Goal: Communication & Community: Connect with others

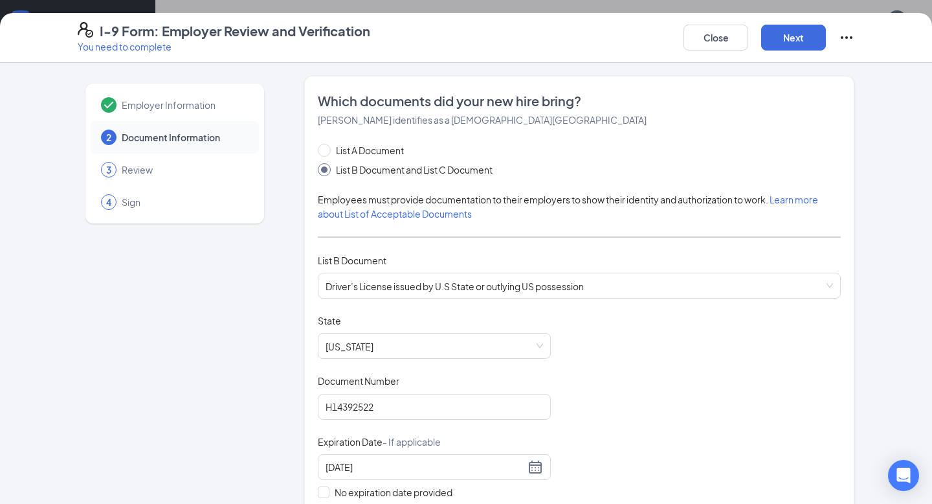
scroll to position [404, 0]
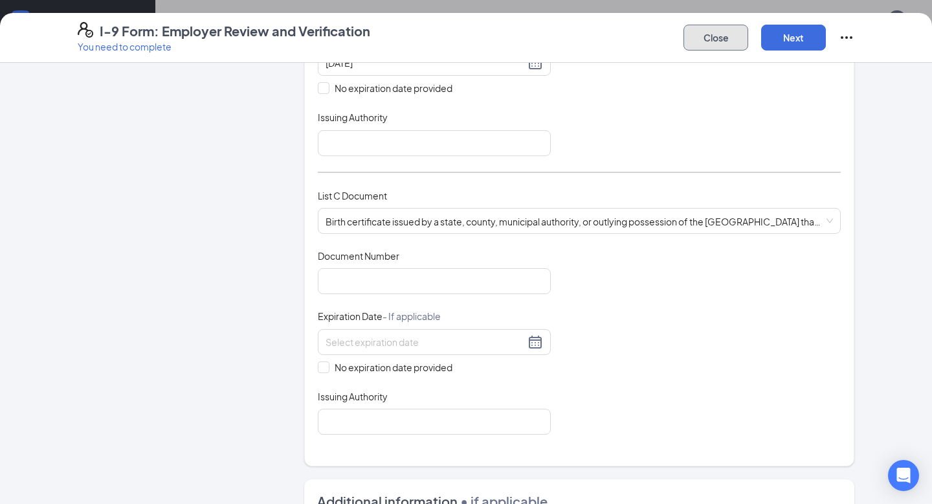
click at [706, 40] on button "Close" at bounding box center [716, 38] width 65 height 26
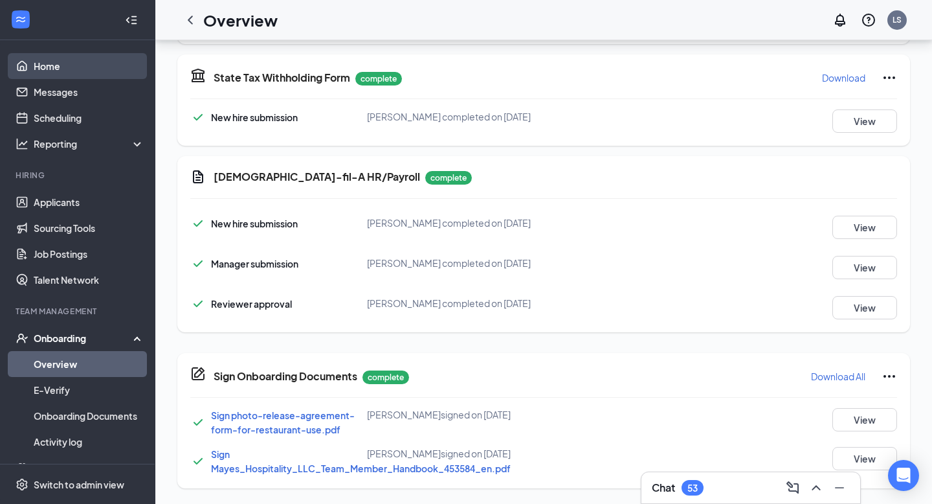
click at [49, 78] on link "Home" at bounding box center [89, 66] width 111 height 26
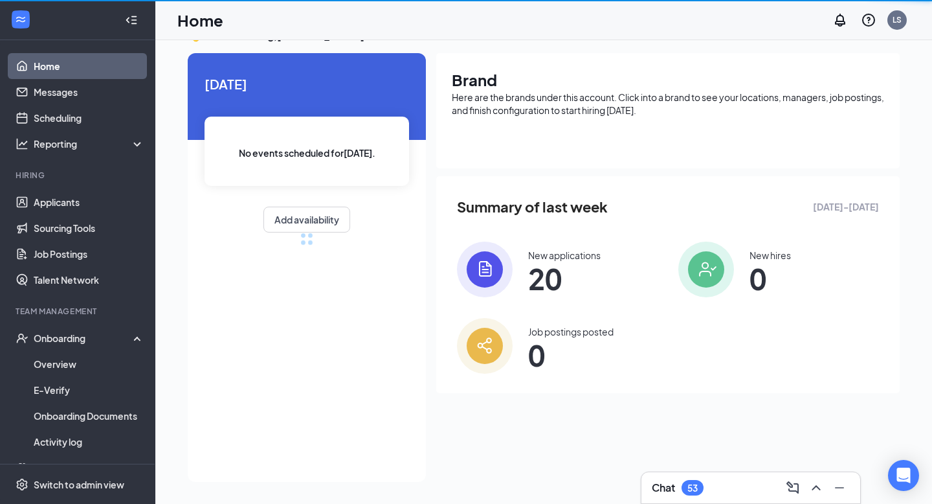
scroll to position [128, 0]
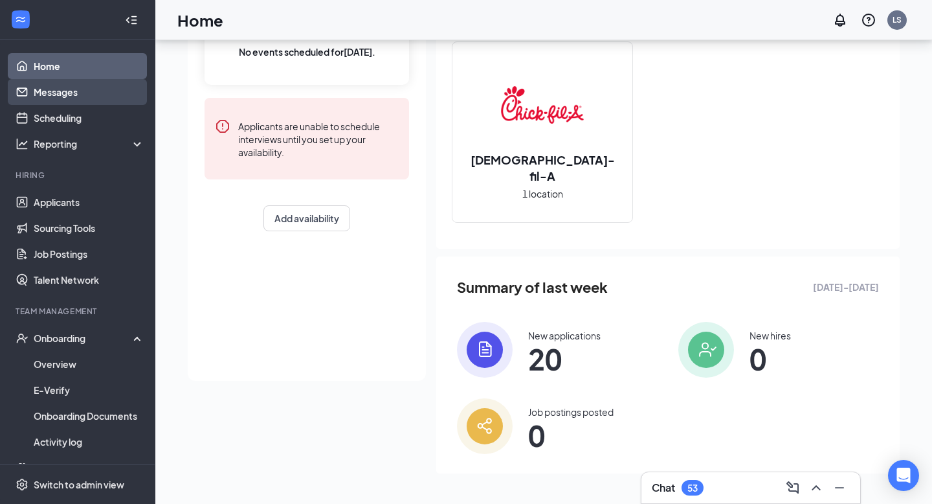
click at [56, 98] on link "Messages" at bounding box center [89, 92] width 111 height 26
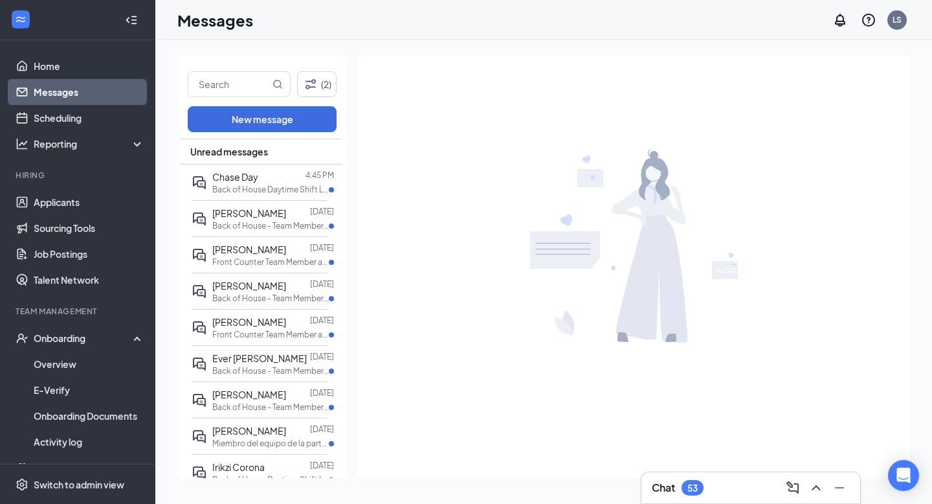
click at [712, 479] on div "Chat 53" at bounding box center [751, 487] width 198 height 21
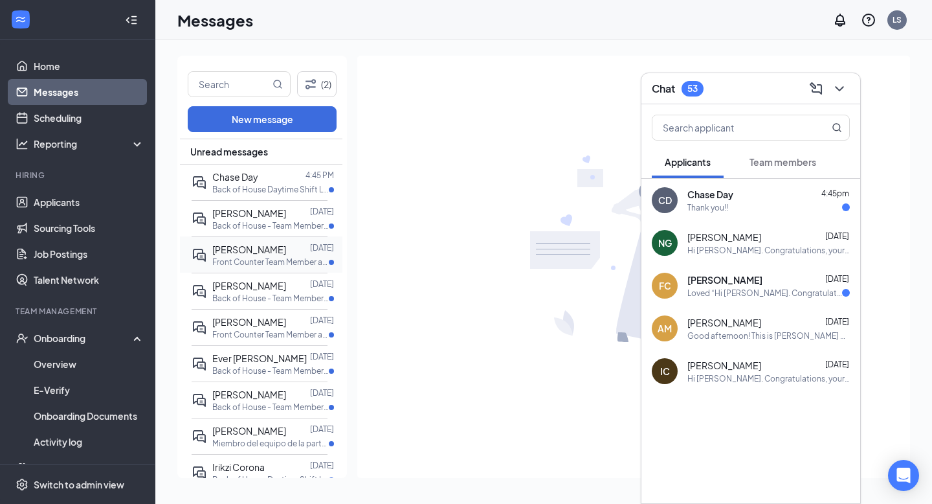
click at [283, 258] on p "Front Counter Team Member at 123rd & Dodge" at bounding box center [270, 261] width 117 height 11
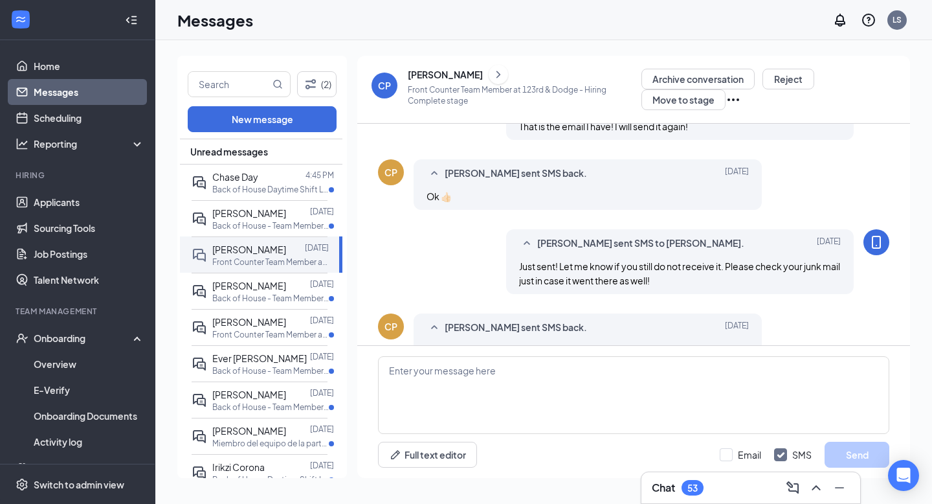
scroll to position [1160, 0]
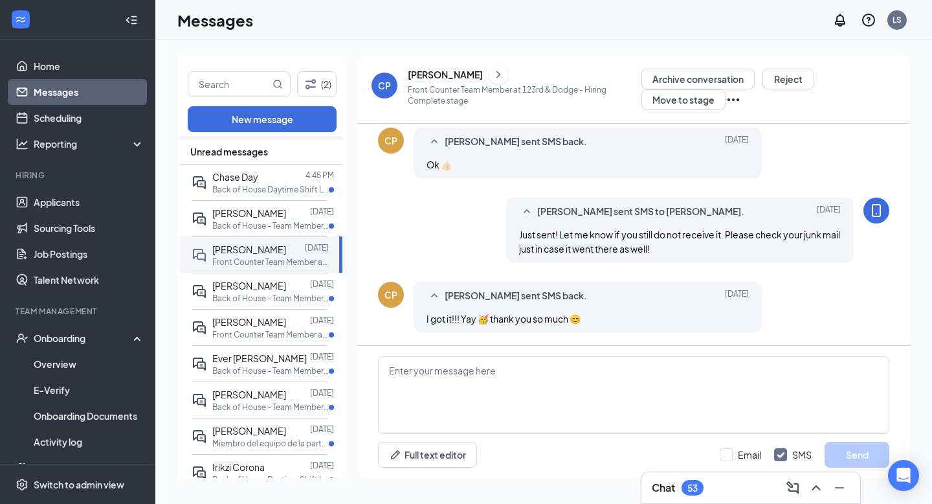
click at [526, 30] on div "Messages LS" at bounding box center [543, 20] width 777 height 40
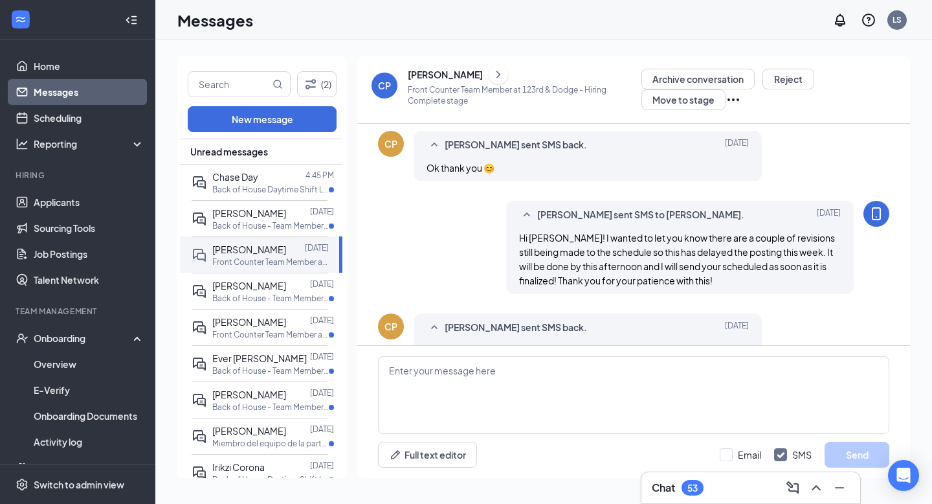
scroll to position [0, 0]
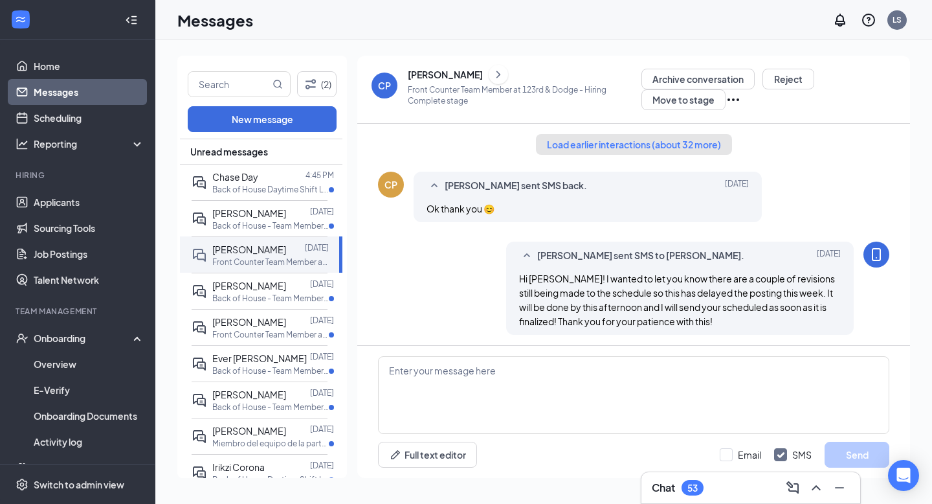
click at [582, 139] on button "Load earlier interactions (about 32 more)" at bounding box center [634, 144] width 196 height 21
